Goal: Find specific page/section

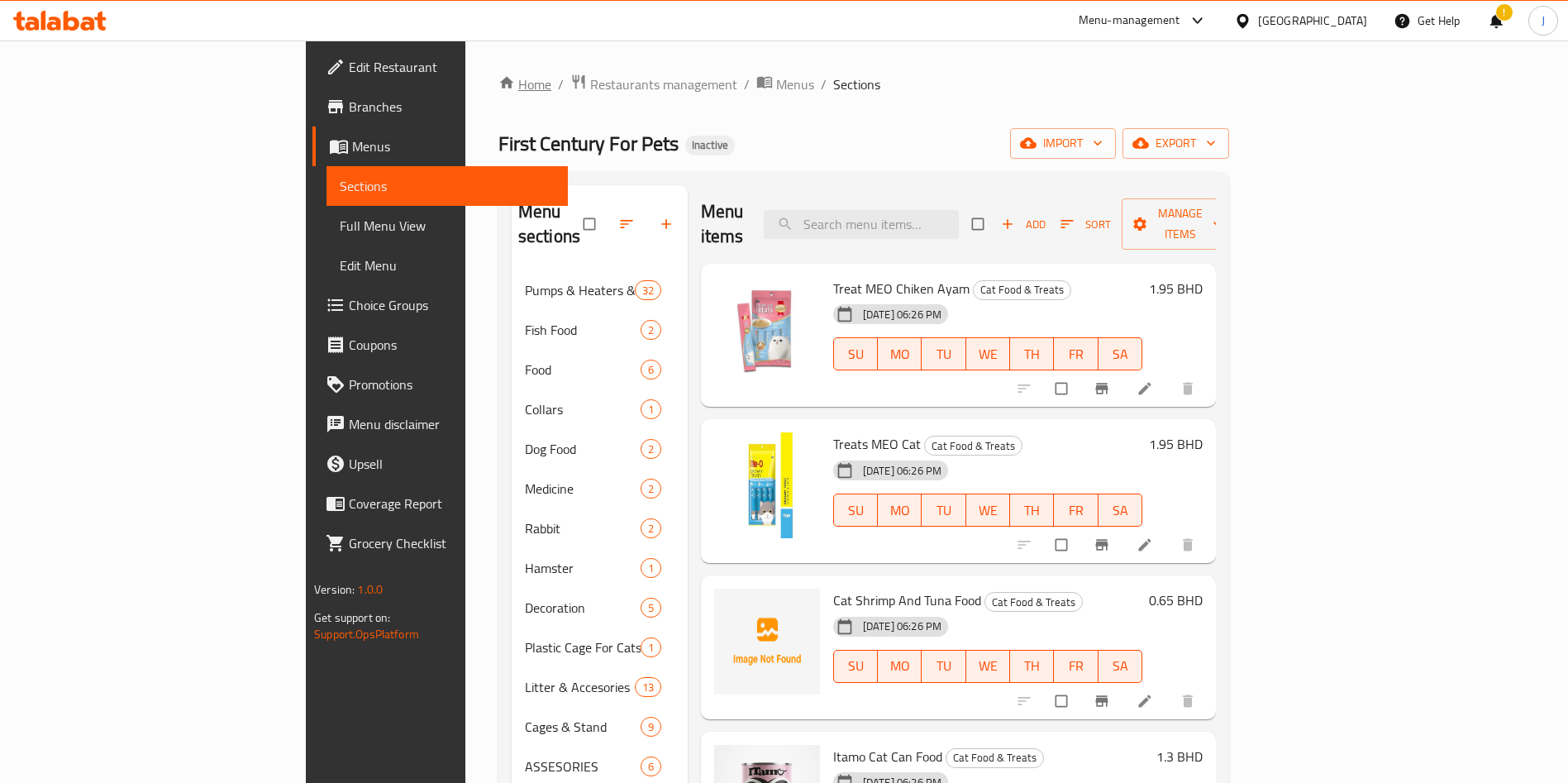
click at [498, 94] on link "Home" at bounding box center [525, 85] width 53 height 20
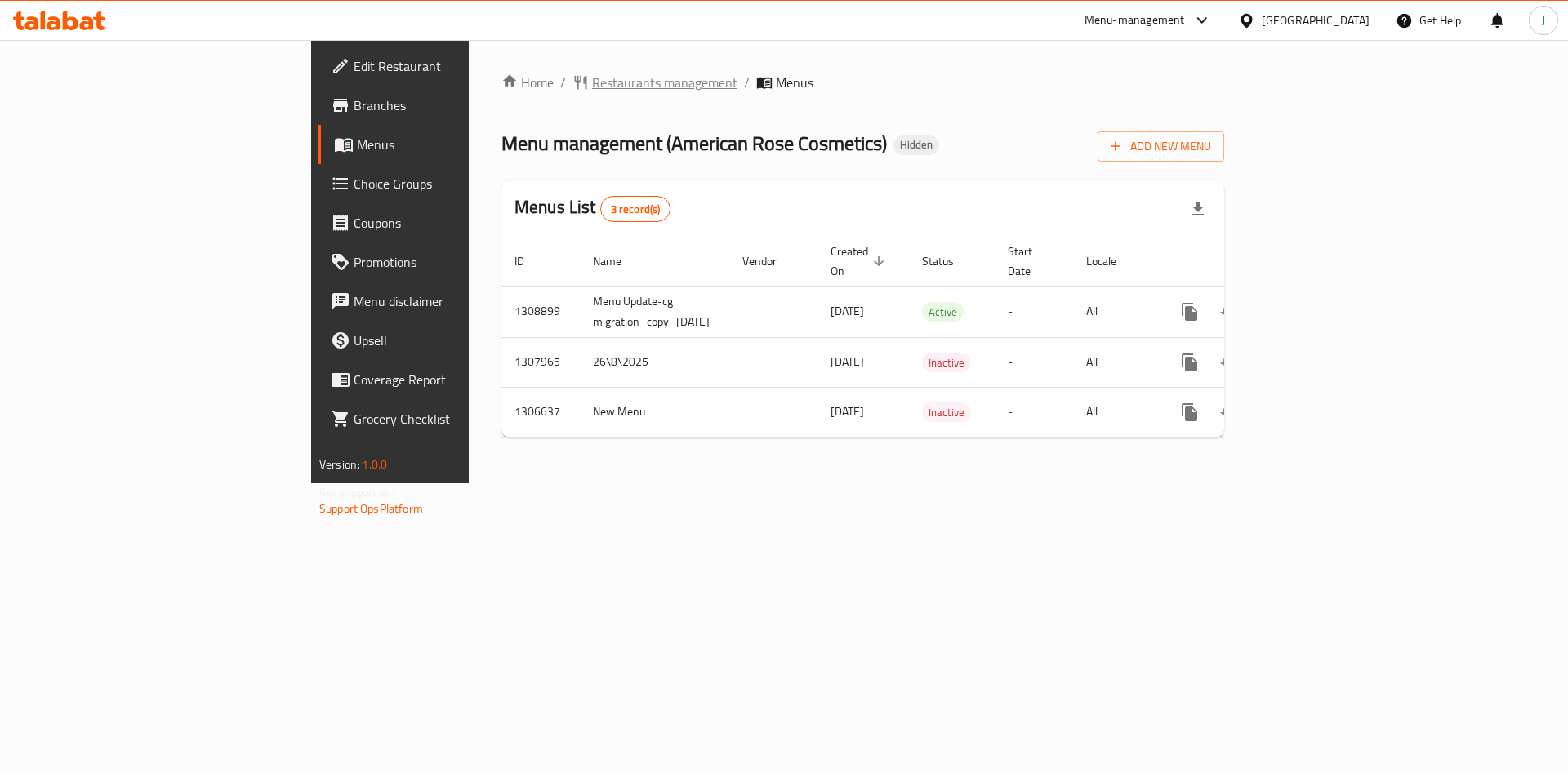
click at [592, 77] on span "Restaurants management" at bounding box center [664, 83] width 145 height 20
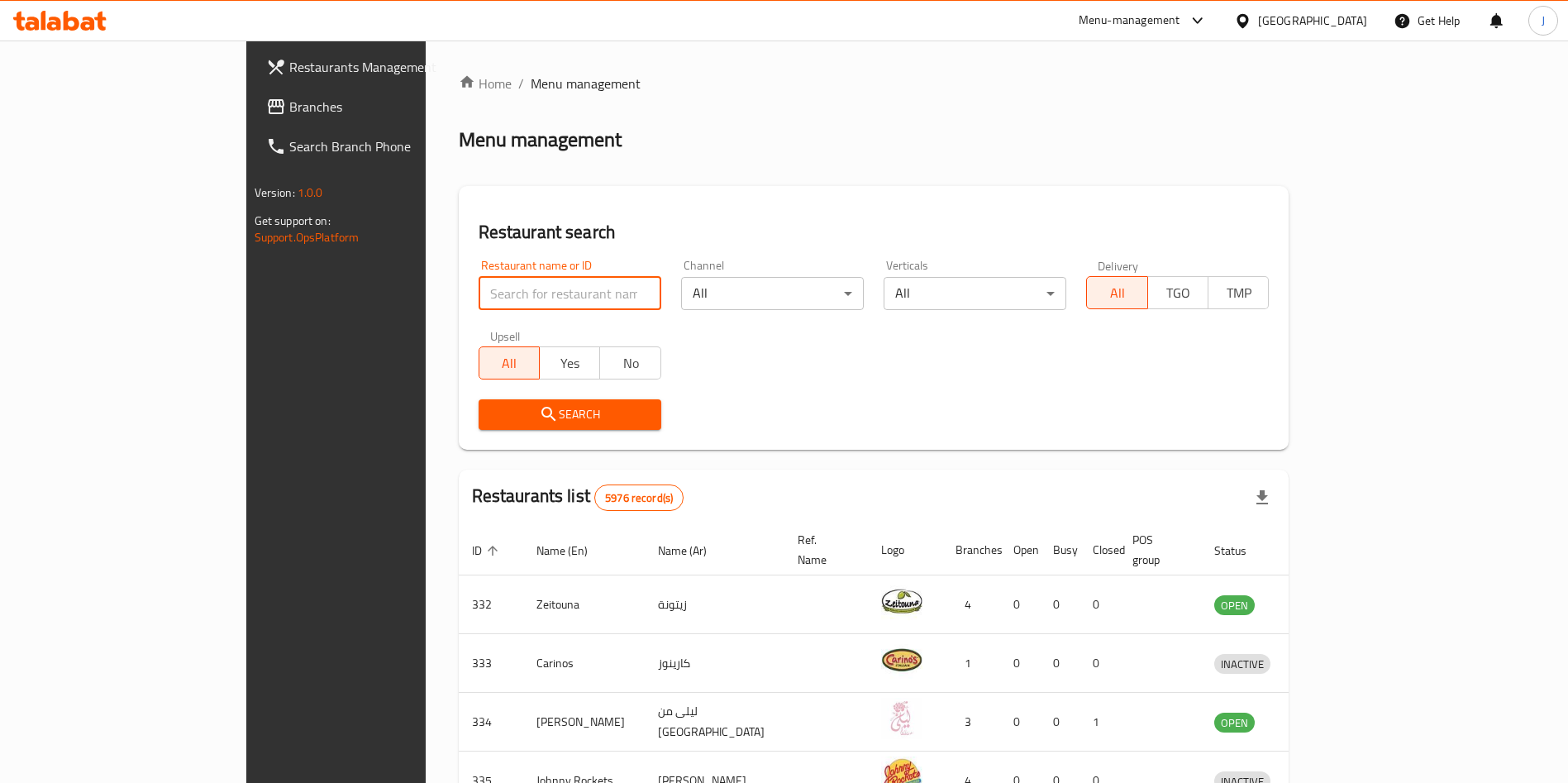
click at [479, 279] on input "search" at bounding box center [570, 294] width 183 height 33
type input "american rose"
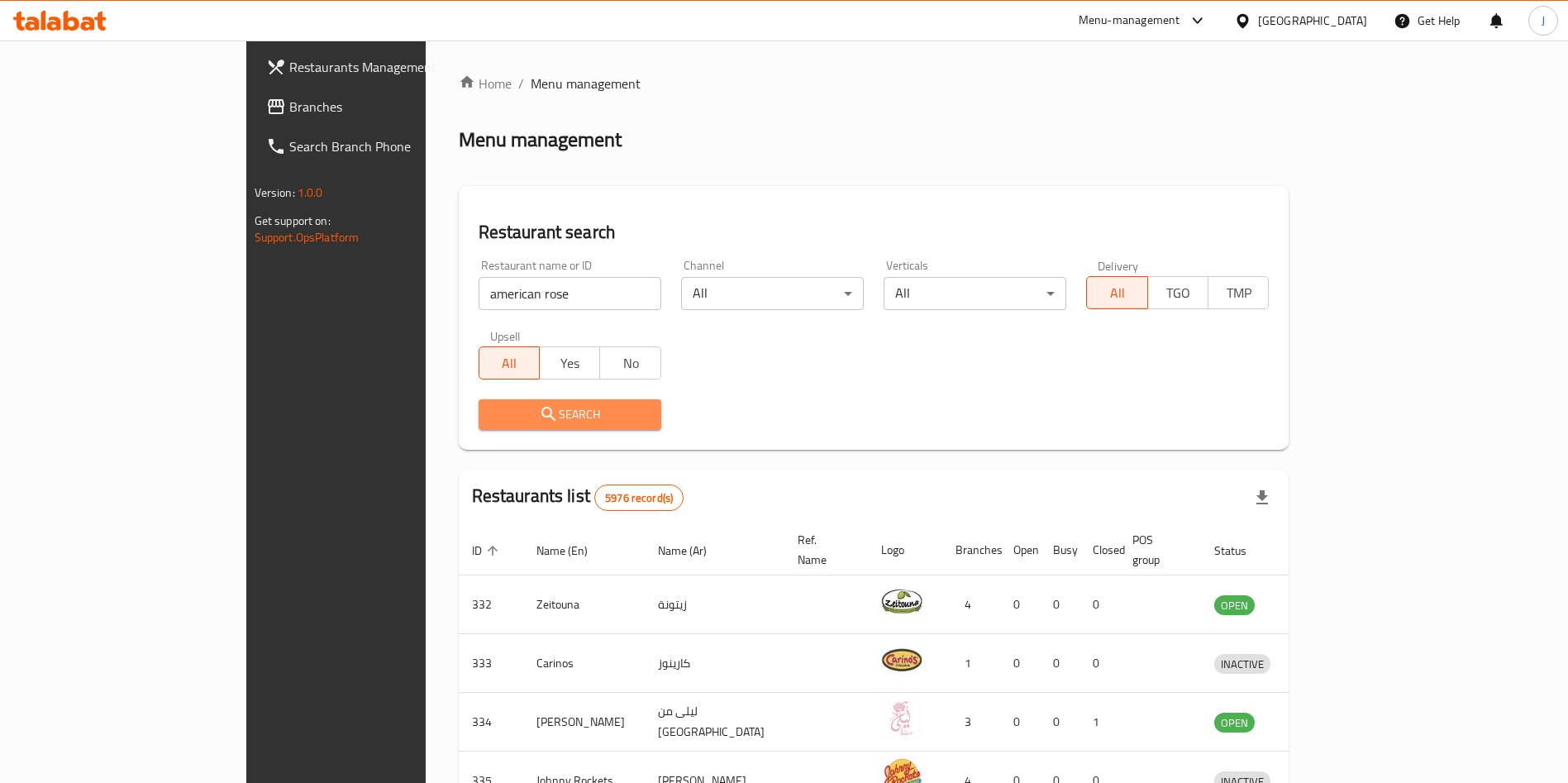
click at [491, 408] on span "Search" at bounding box center [569, 414] width 156 height 21
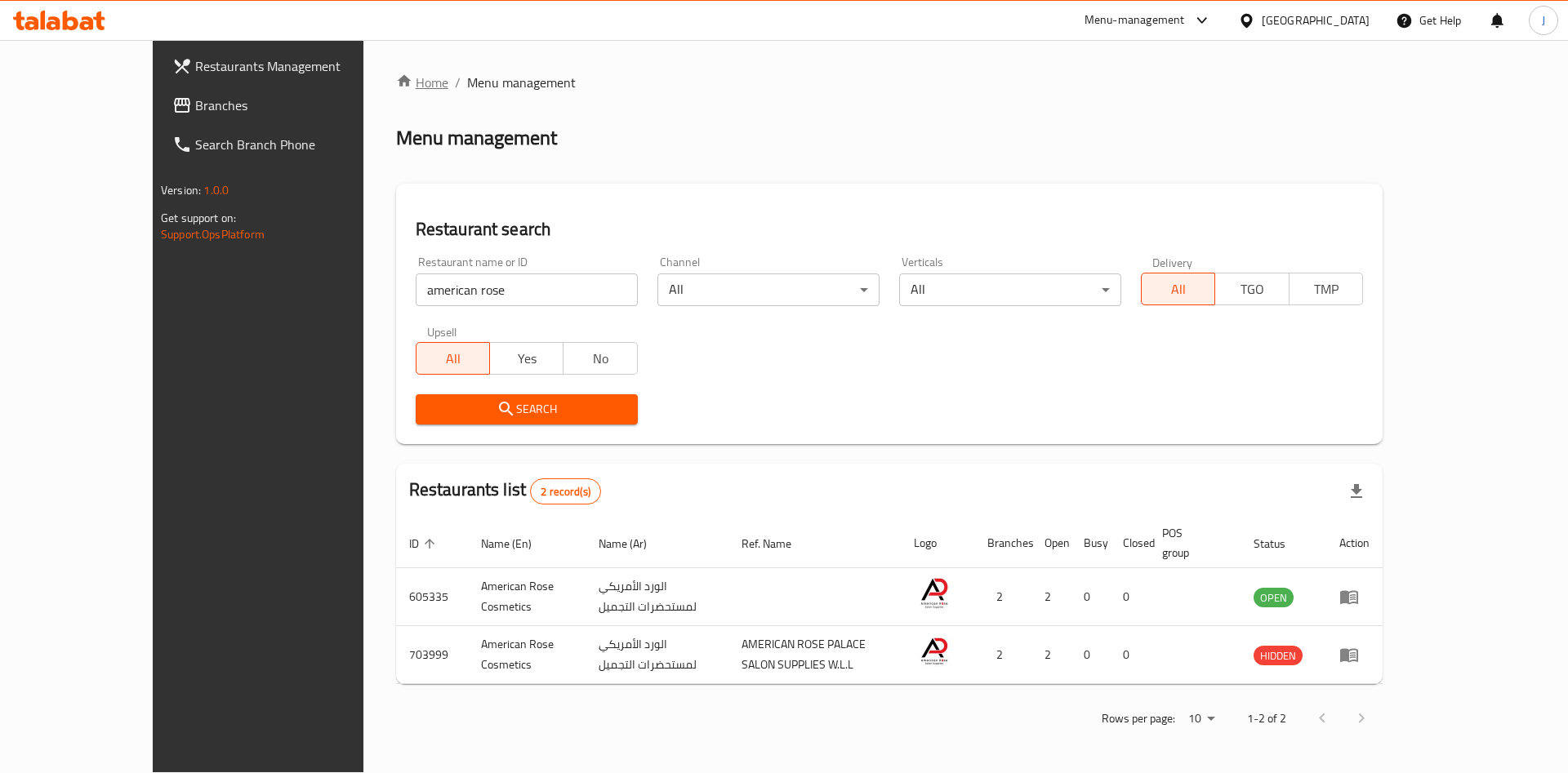
click at [396, 81] on link "Home" at bounding box center [422, 83] width 52 height 20
